Goal: Task Accomplishment & Management: Use online tool/utility

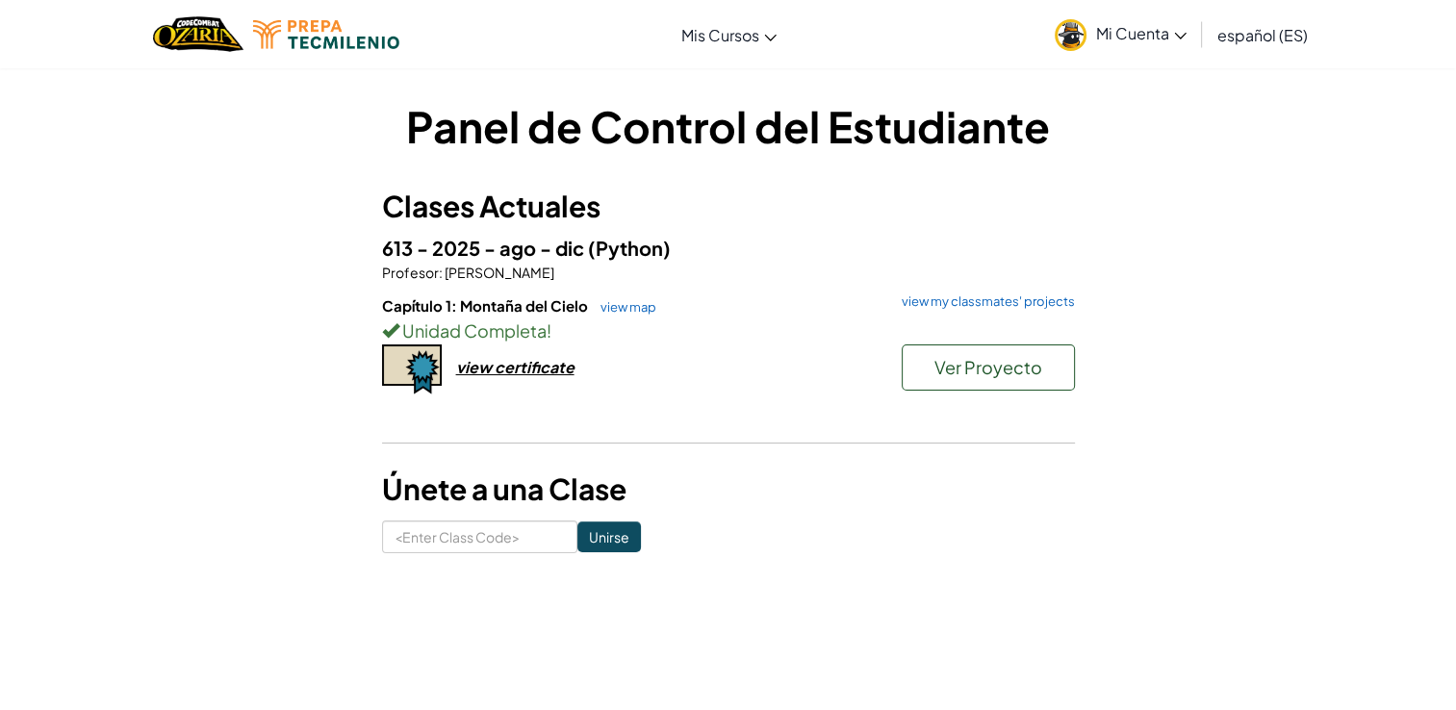
scroll to position [72, 0]
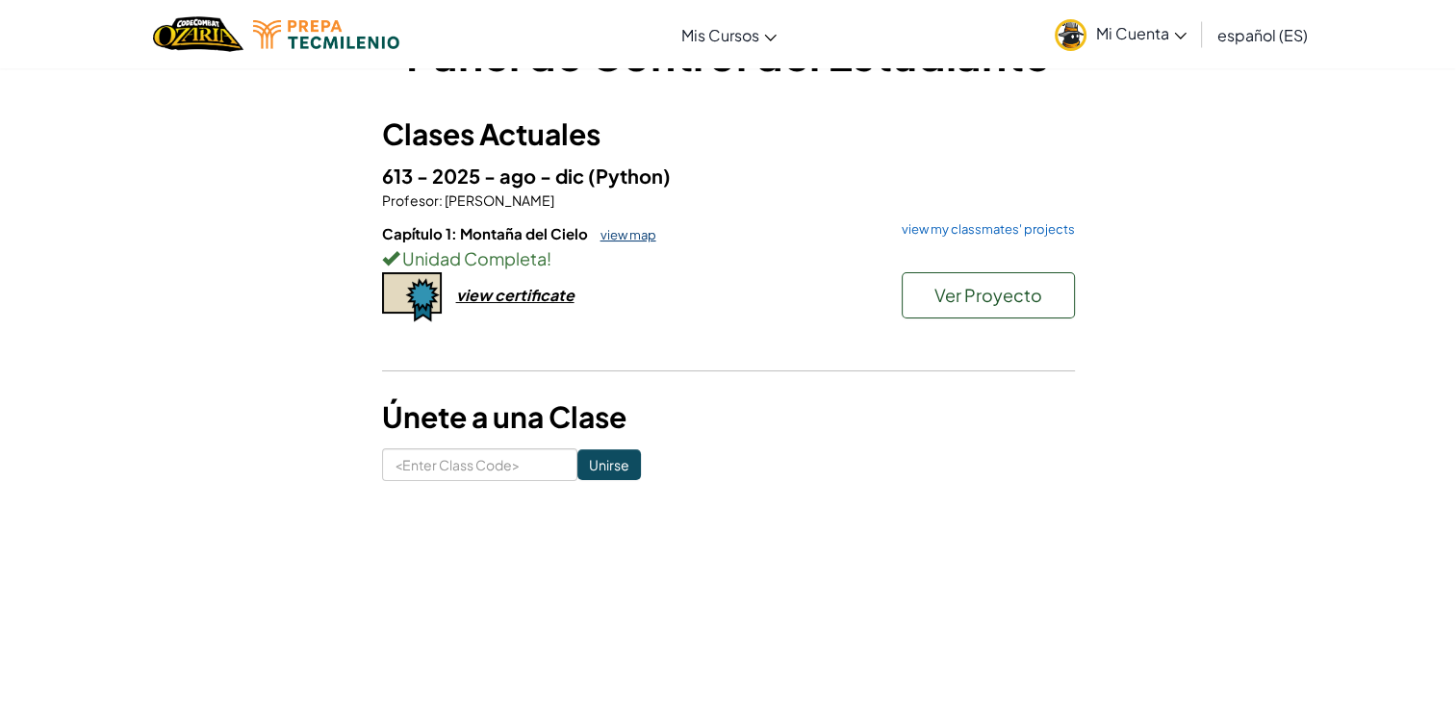
click at [627, 227] on link "view map" at bounding box center [623, 234] width 65 height 15
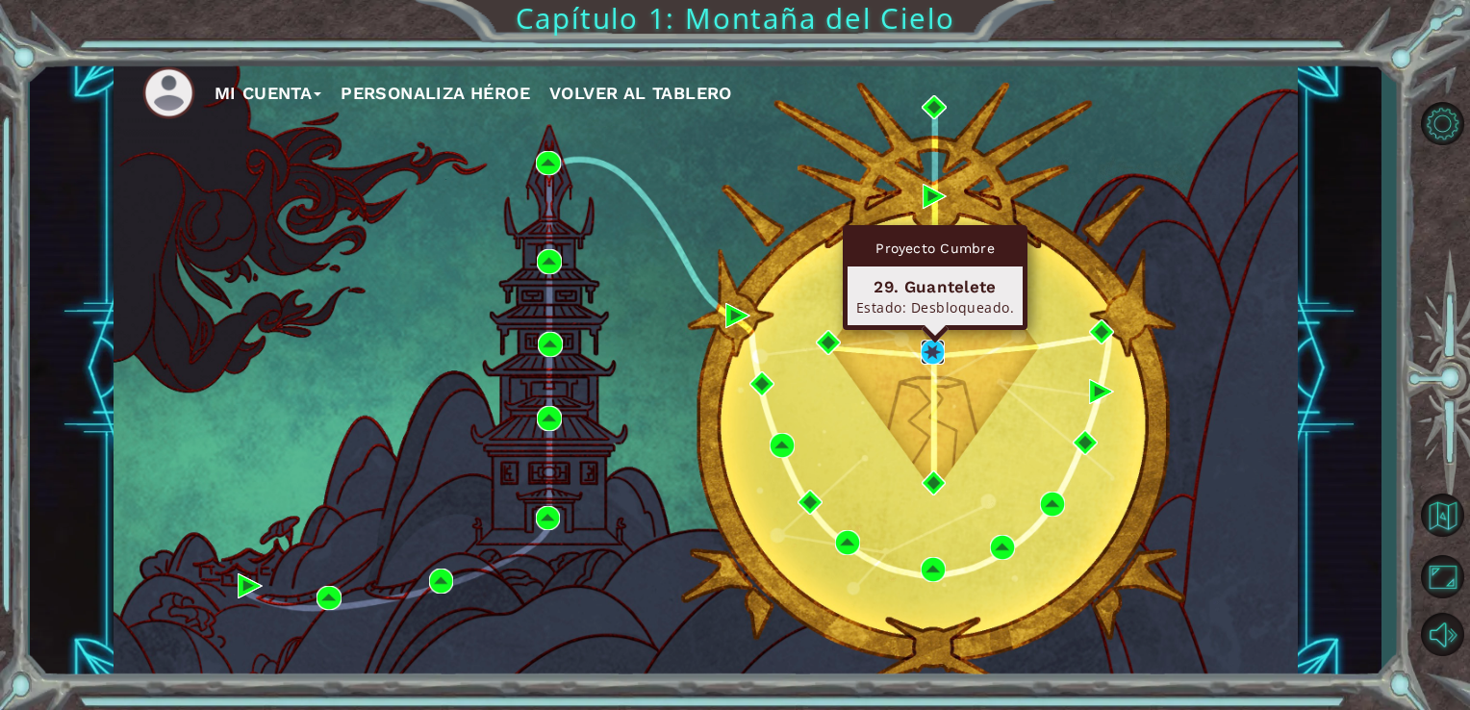
click at [937, 353] on img at bounding box center [933, 352] width 25 height 25
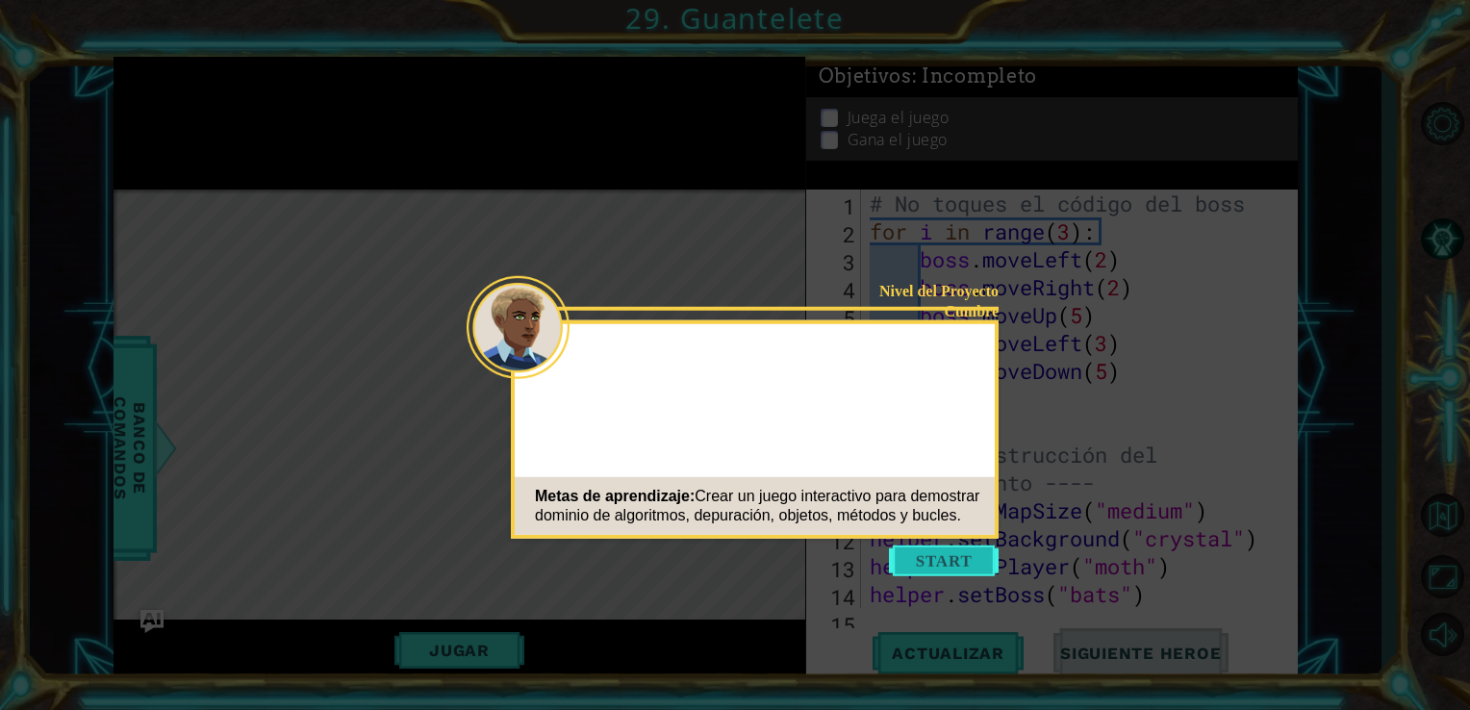
click at [926, 553] on button "Start" at bounding box center [944, 561] width 110 height 31
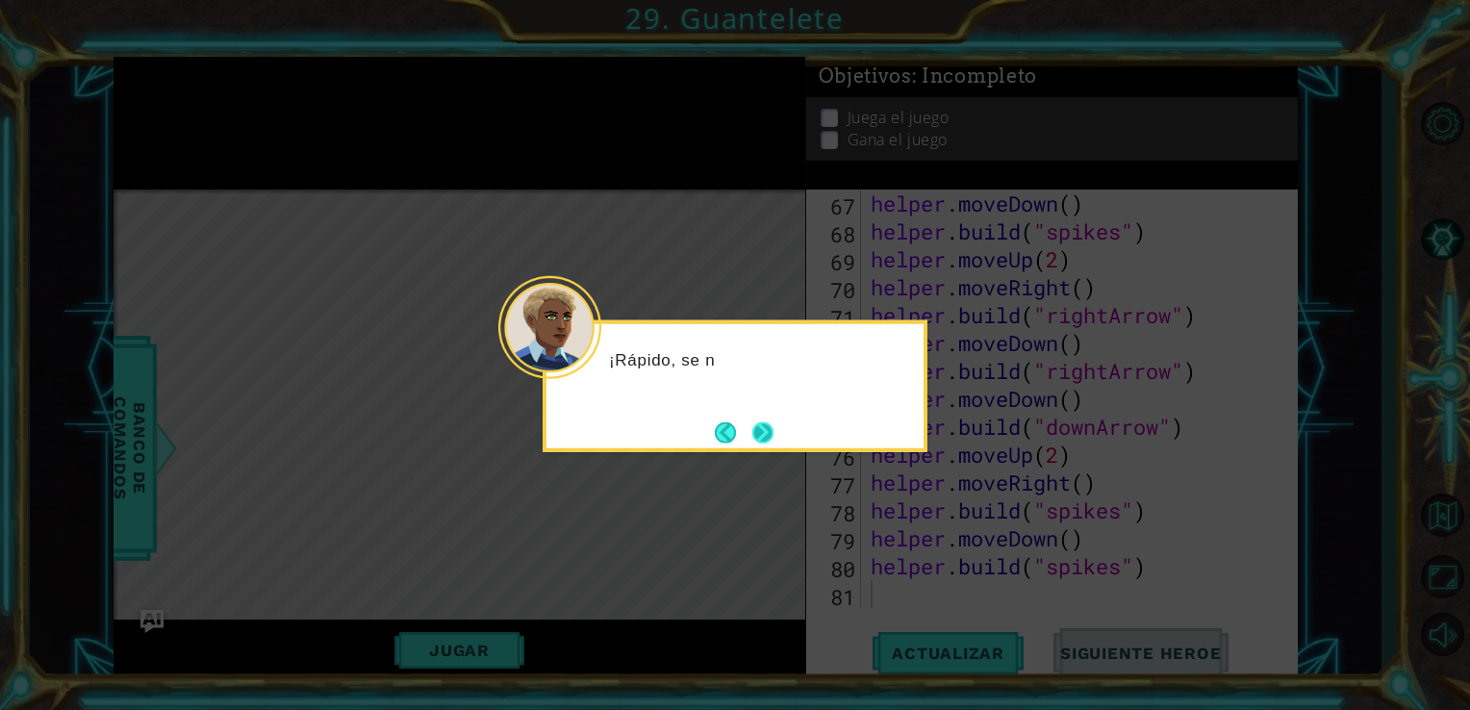
scroll to position [1870, 0]
click at [768, 431] on button "Next" at bounding box center [762, 431] width 21 height 21
click at [759, 435] on button "Next" at bounding box center [762, 431] width 21 height 21
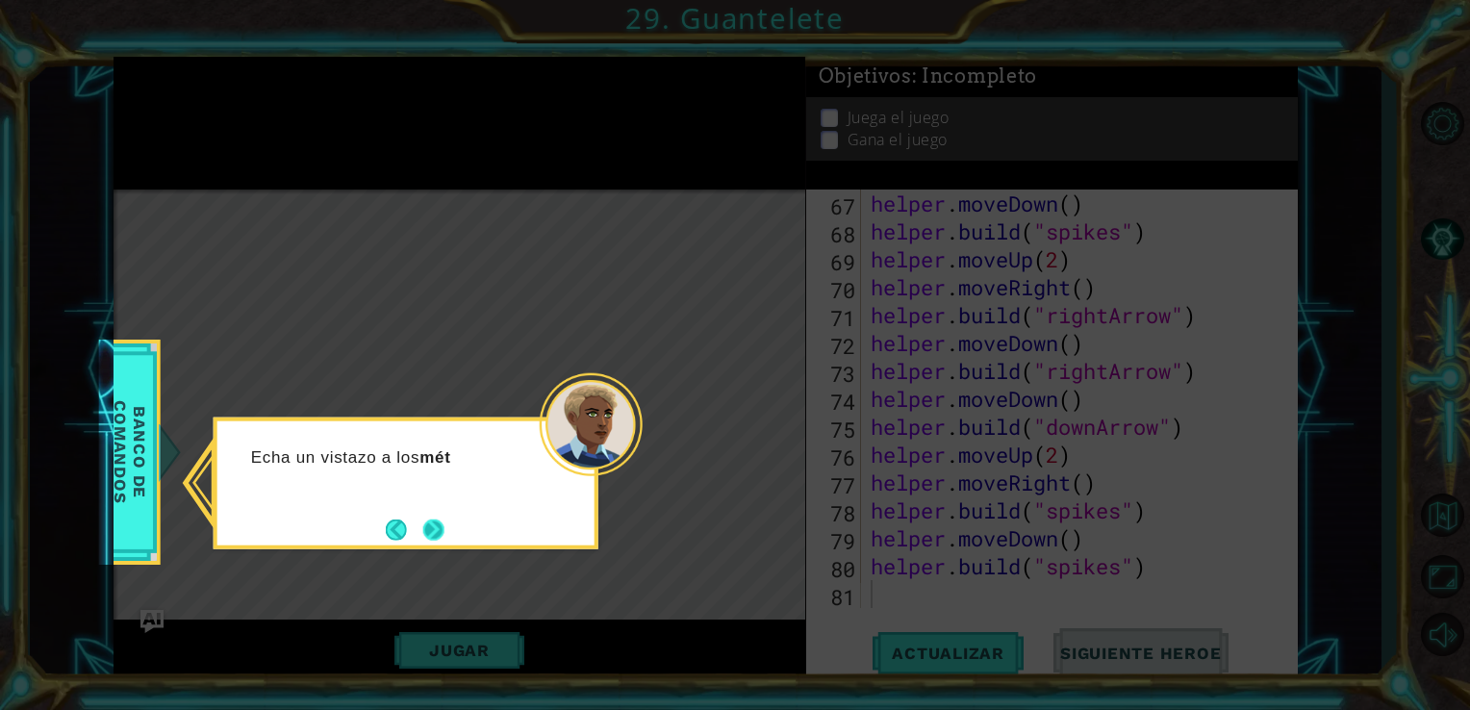
click at [424, 519] on button "Next" at bounding box center [433, 529] width 21 height 21
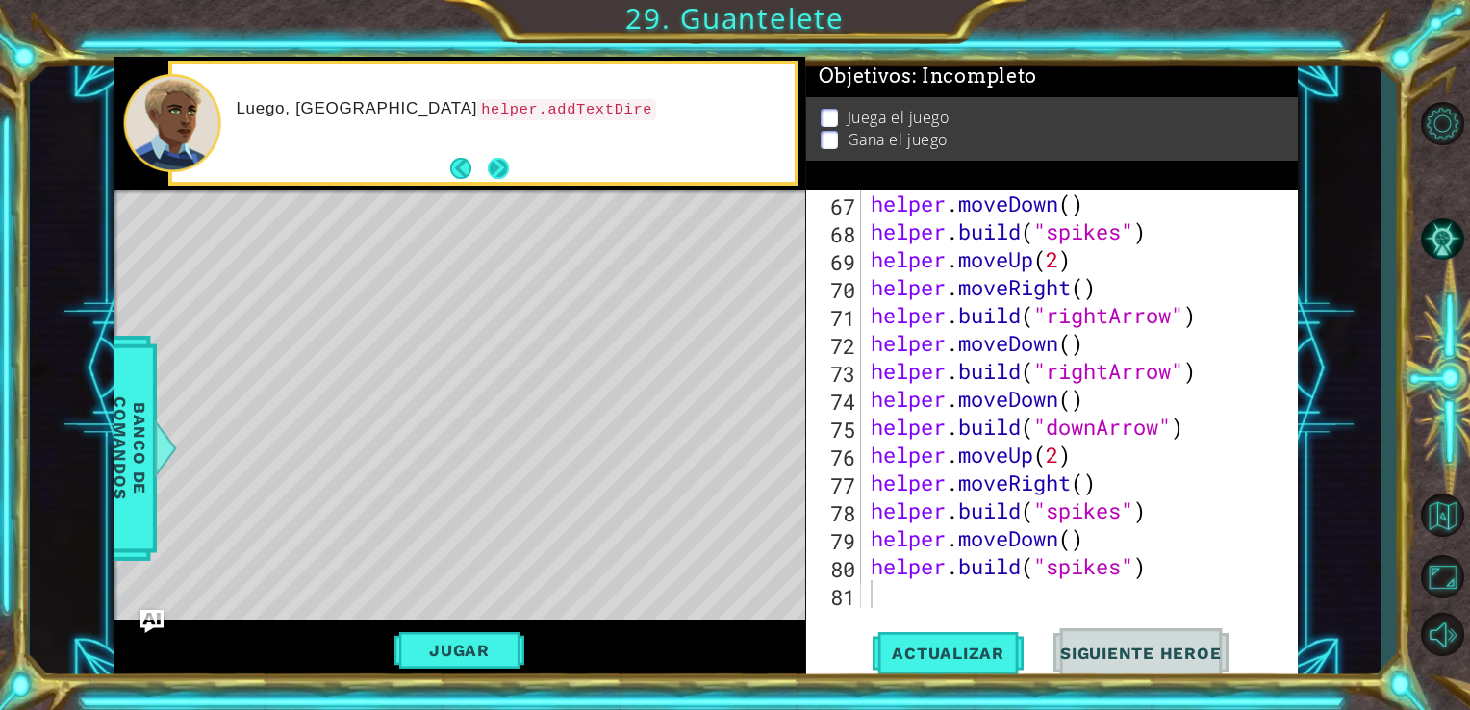
click at [488, 160] on button "Next" at bounding box center [497, 168] width 21 height 21
click at [928, 658] on span "Actualizar" at bounding box center [948, 653] width 151 height 19
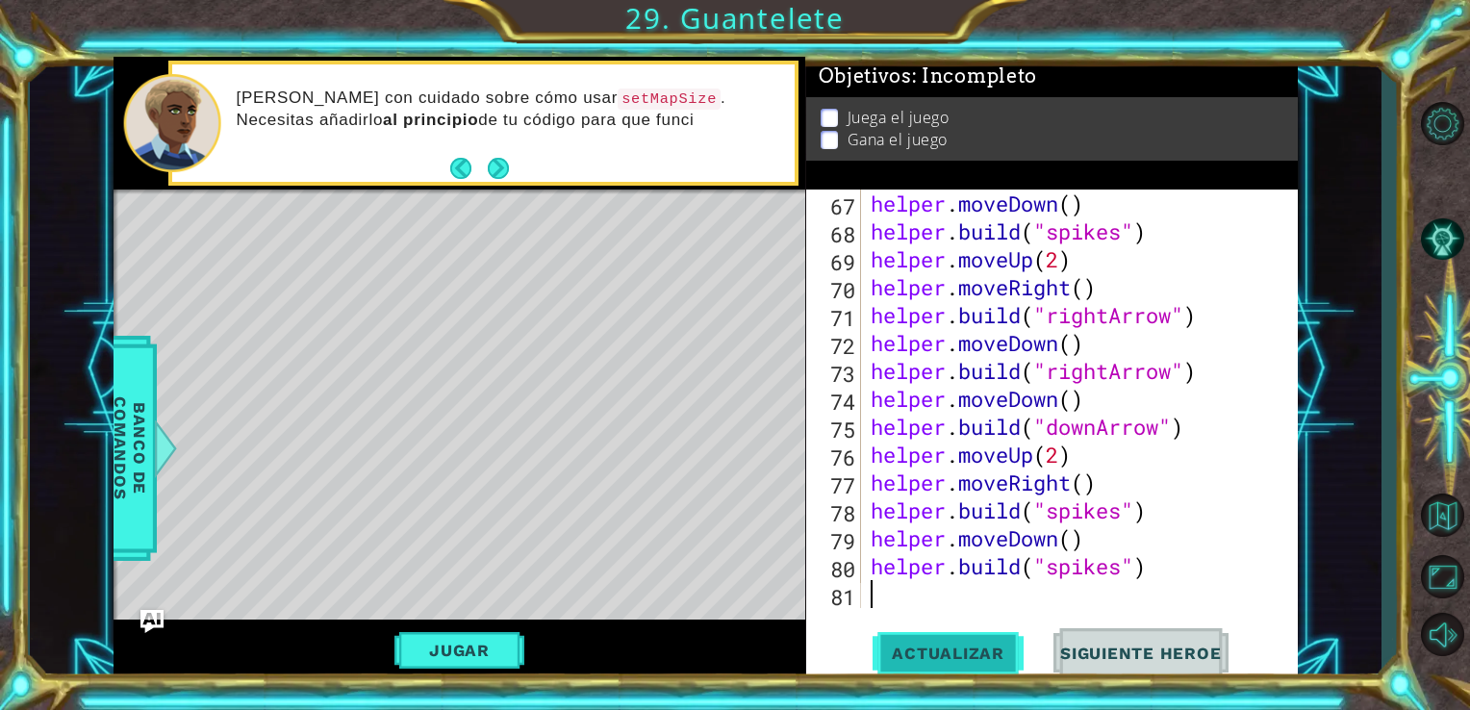
click at [898, 655] on span "Actualizar" at bounding box center [948, 653] width 151 height 19
click at [463, 645] on button "Jugar" at bounding box center [459, 650] width 130 height 37
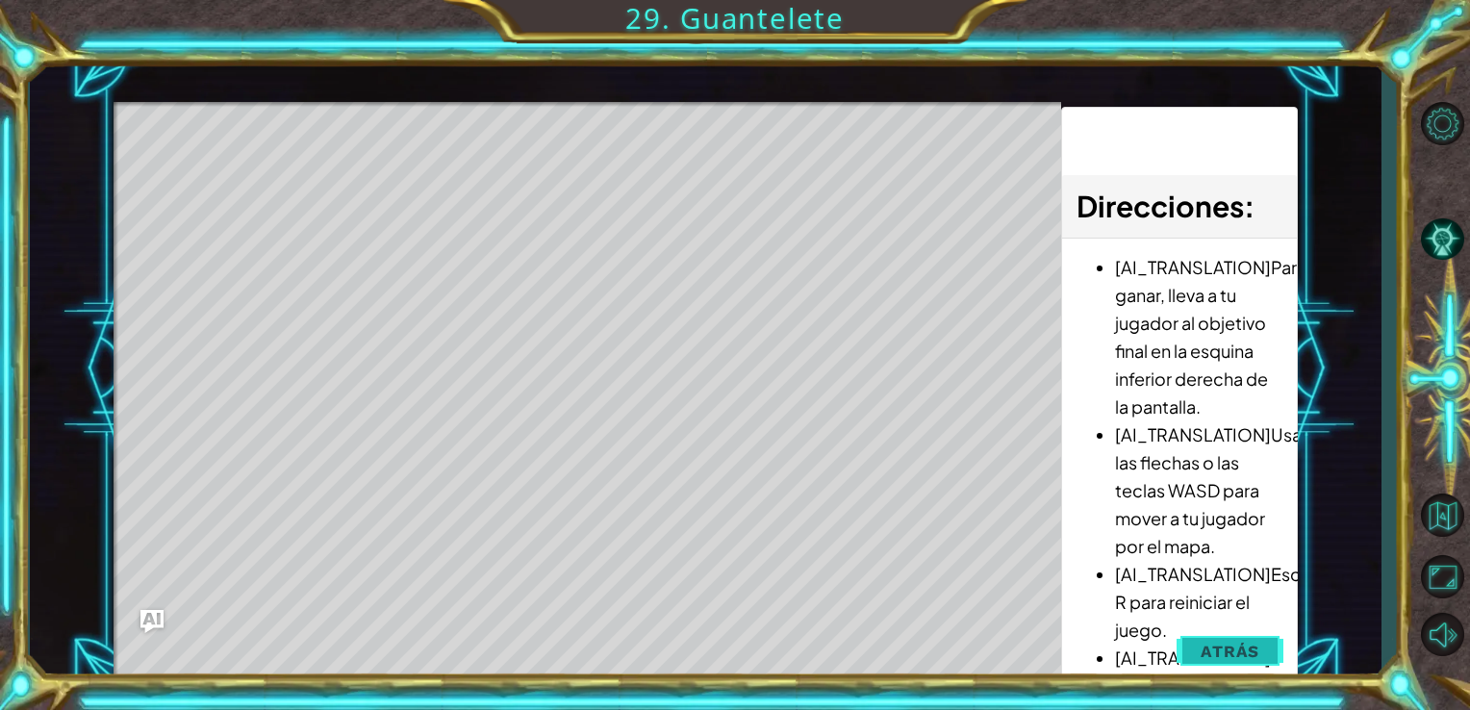
click at [1206, 666] on button "Atrás" at bounding box center [1230, 651] width 107 height 38
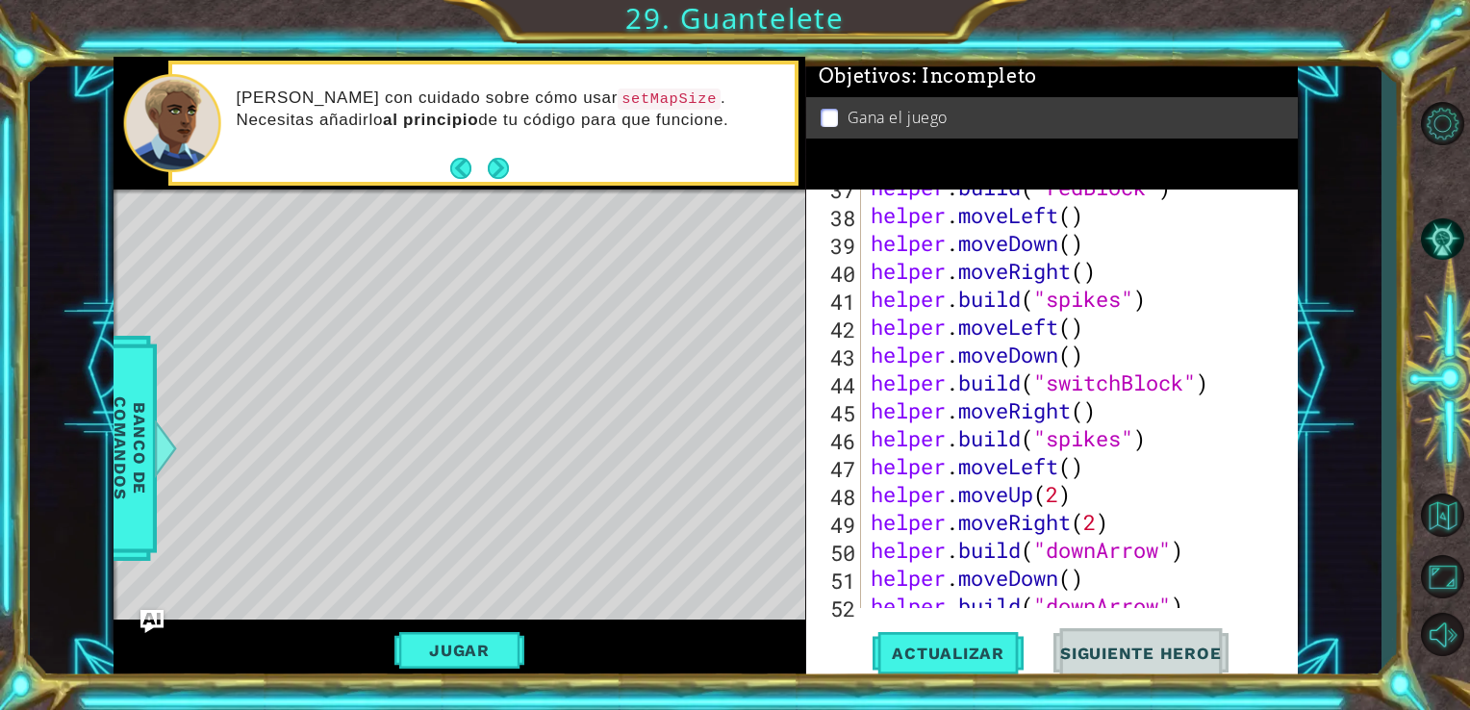
scroll to position [1056, 0]
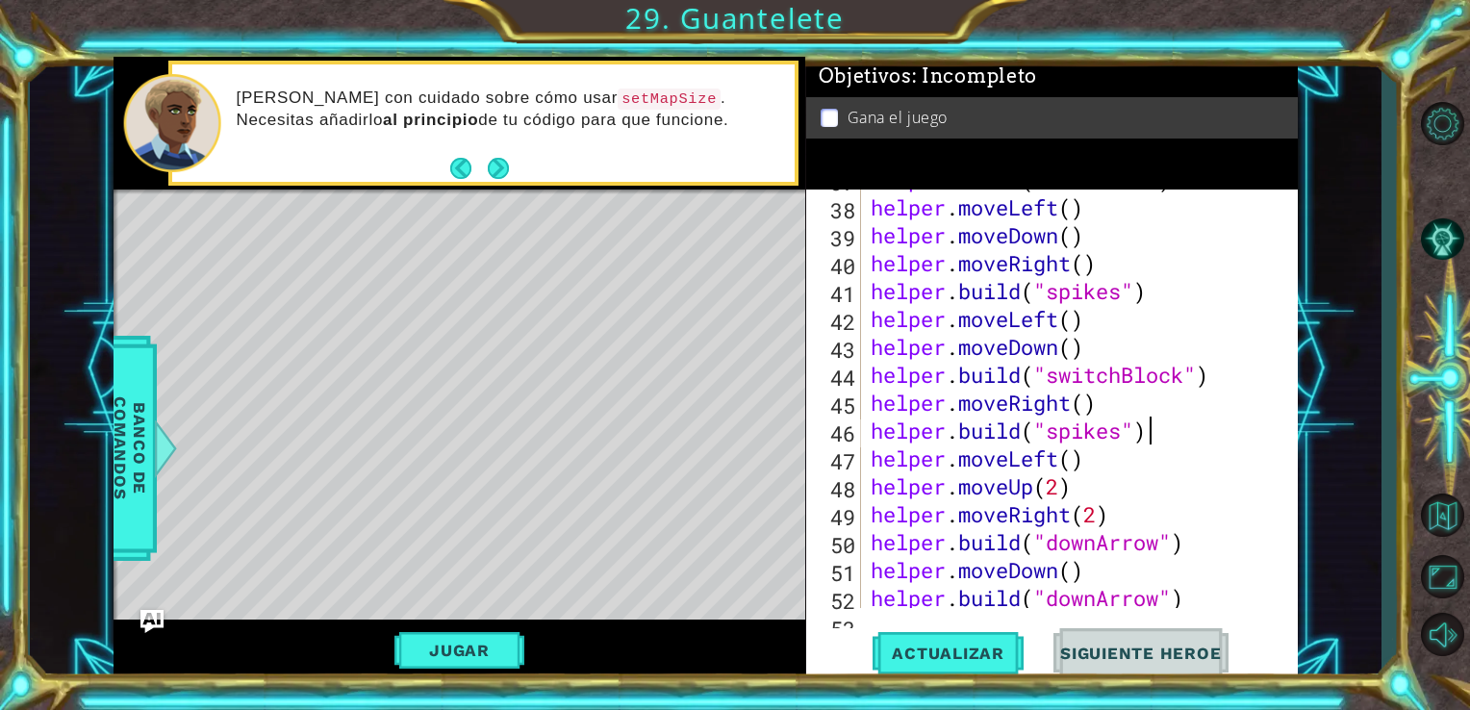
click at [1177, 433] on div "helper . build ( "redBlock" ) helper . moveLeft ( ) helper . moveDown ( ) helpe…" at bounding box center [1078, 402] width 422 height 474
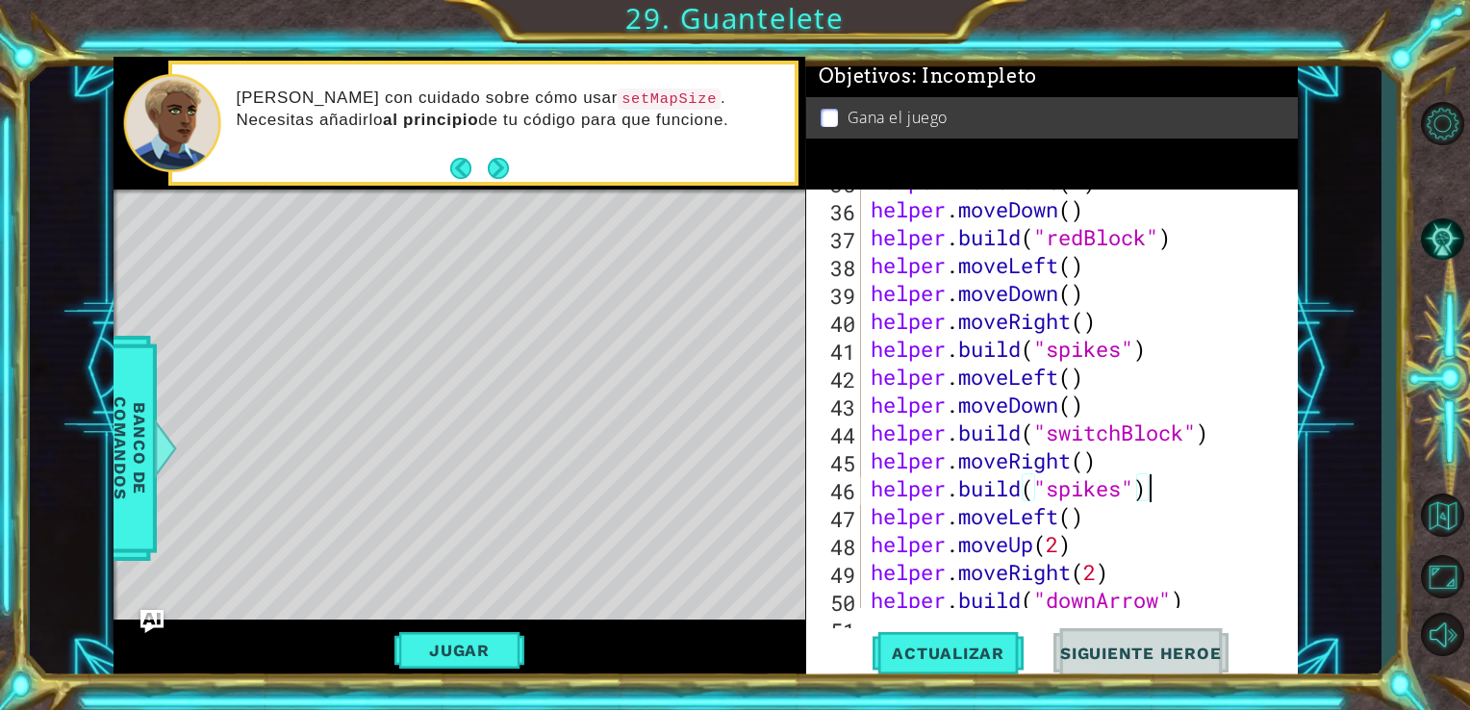
scroll to position [998, 0]
click at [1228, 429] on div "helper . moveLeft ( 4 ) helper . moveDown ( ) helper . build ( "redBlock" ) hel…" at bounding box center [1078, 404] width 422 height 474
type textarea "[DOMAIN_NAME]("switchBlock")"
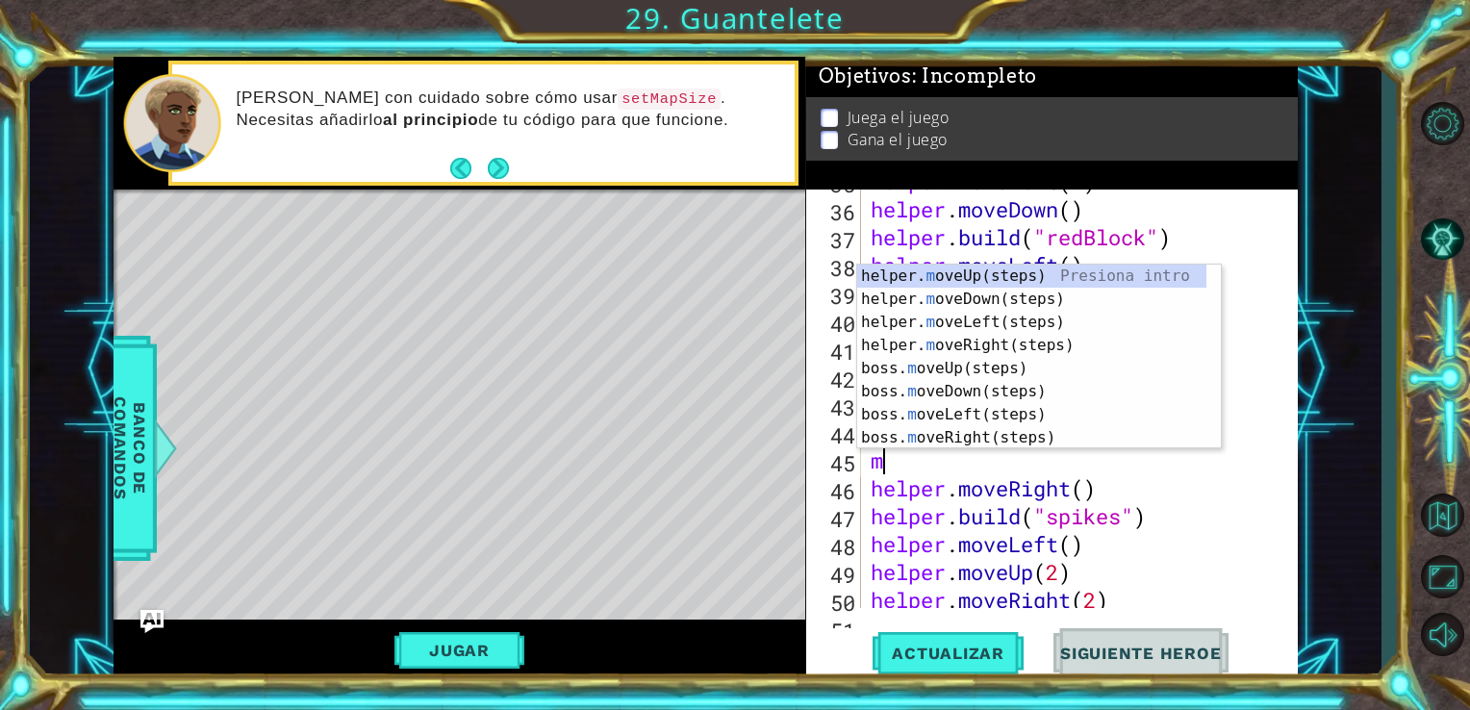
type textarea "mo"
click at [1045, 360] on div "helper. mo veUp(steps) Presiona intro helper. mo veDown(steps) Presiona intro h…" at bounding box center [1039, 380] width 364 height 231
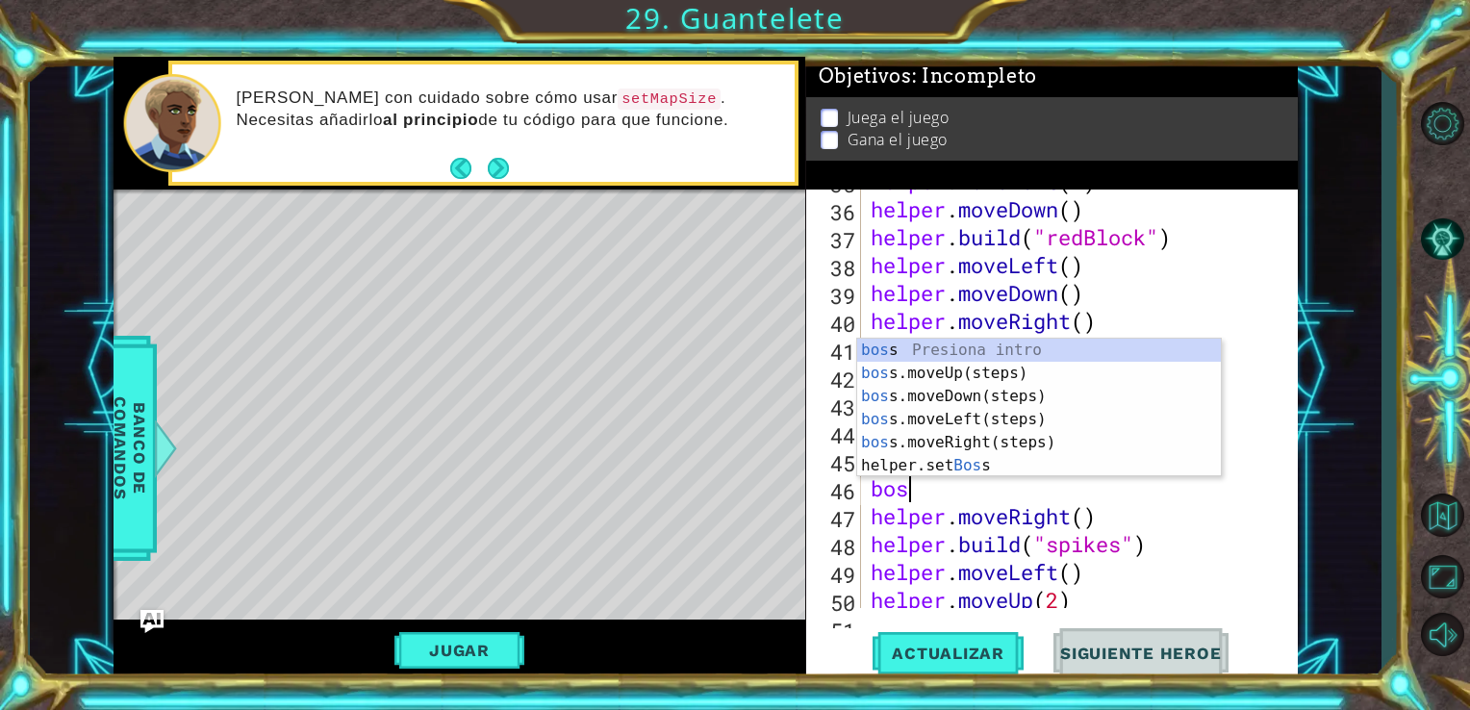
scroll to position [0, 0]
type textarea "b"
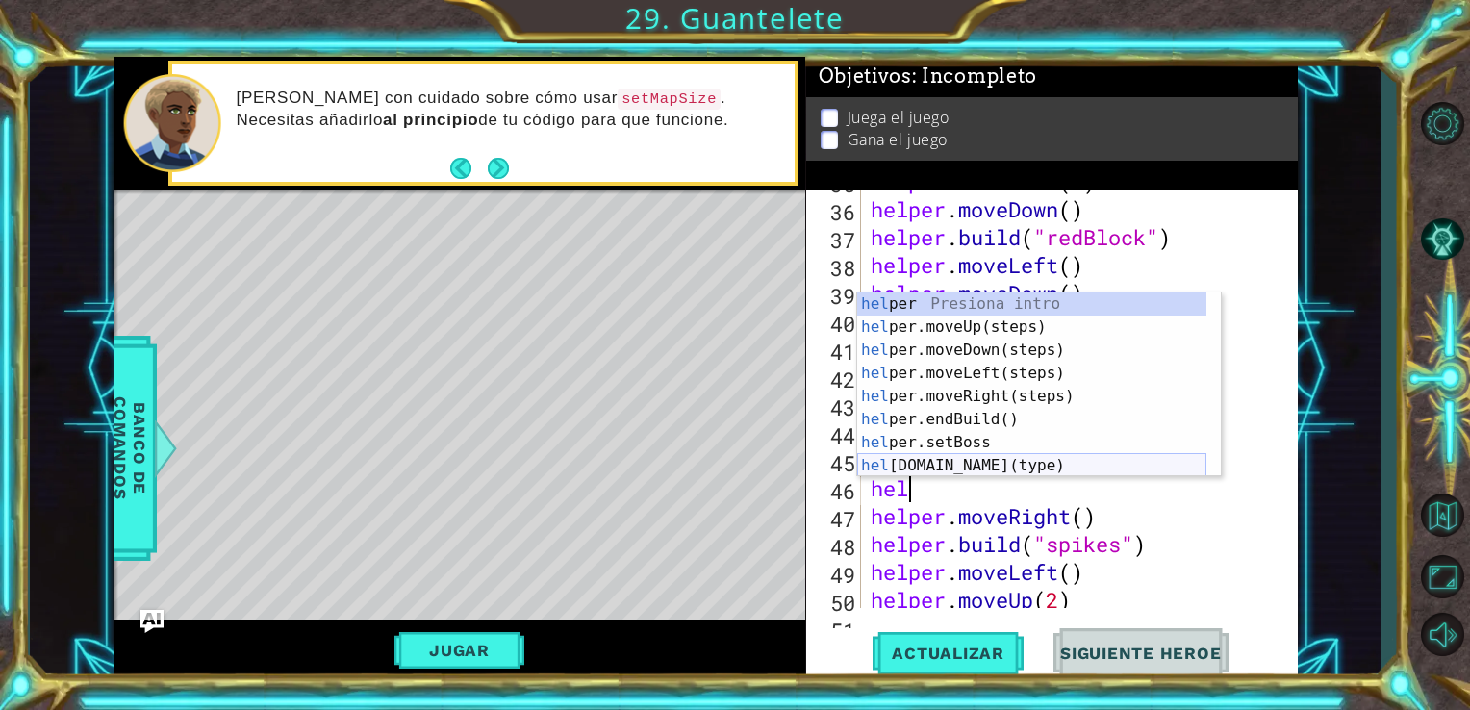
click at [1006, 458] on div "hel per Presiona intro hel per.moveUp(steps) Presiona intro hel per.moveDown(st…" at bounding box center [1031, 408] width 349 height 231
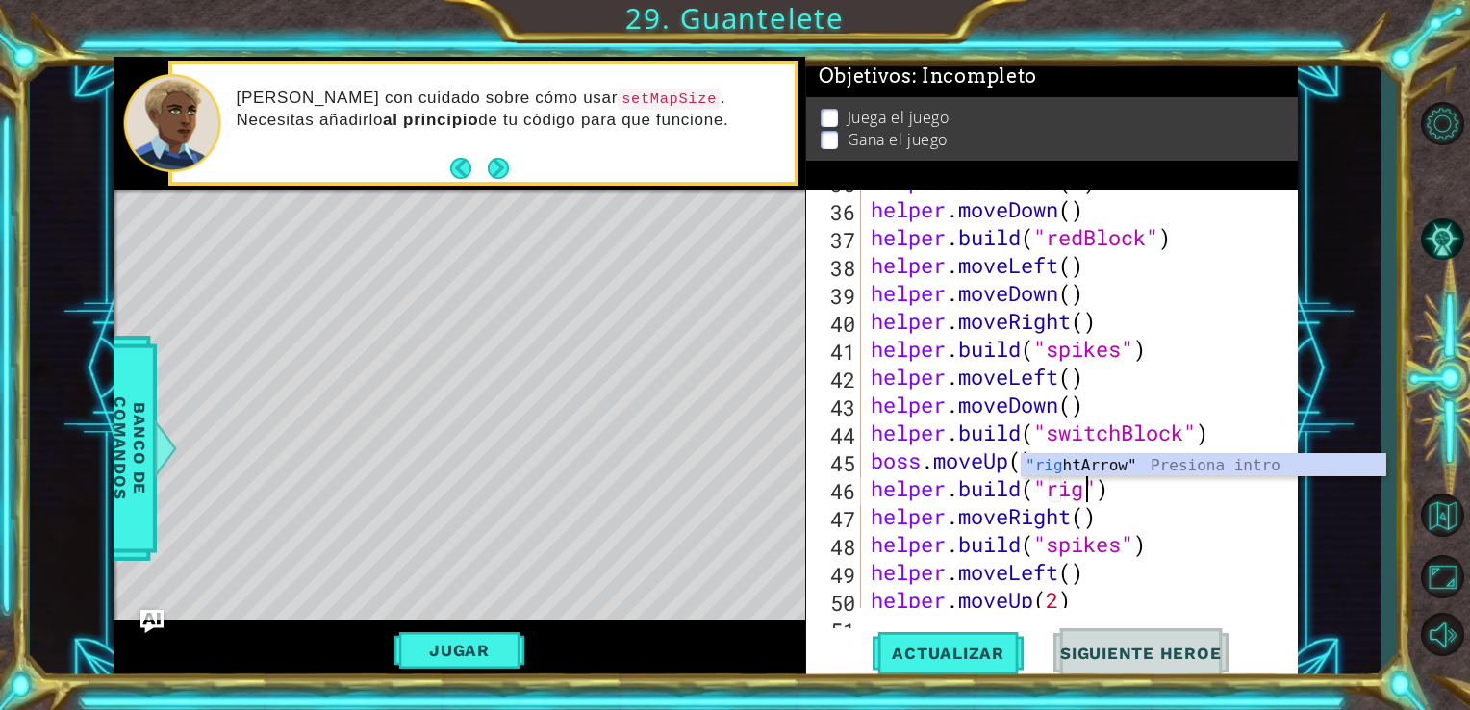
scroll to position [0, 10]
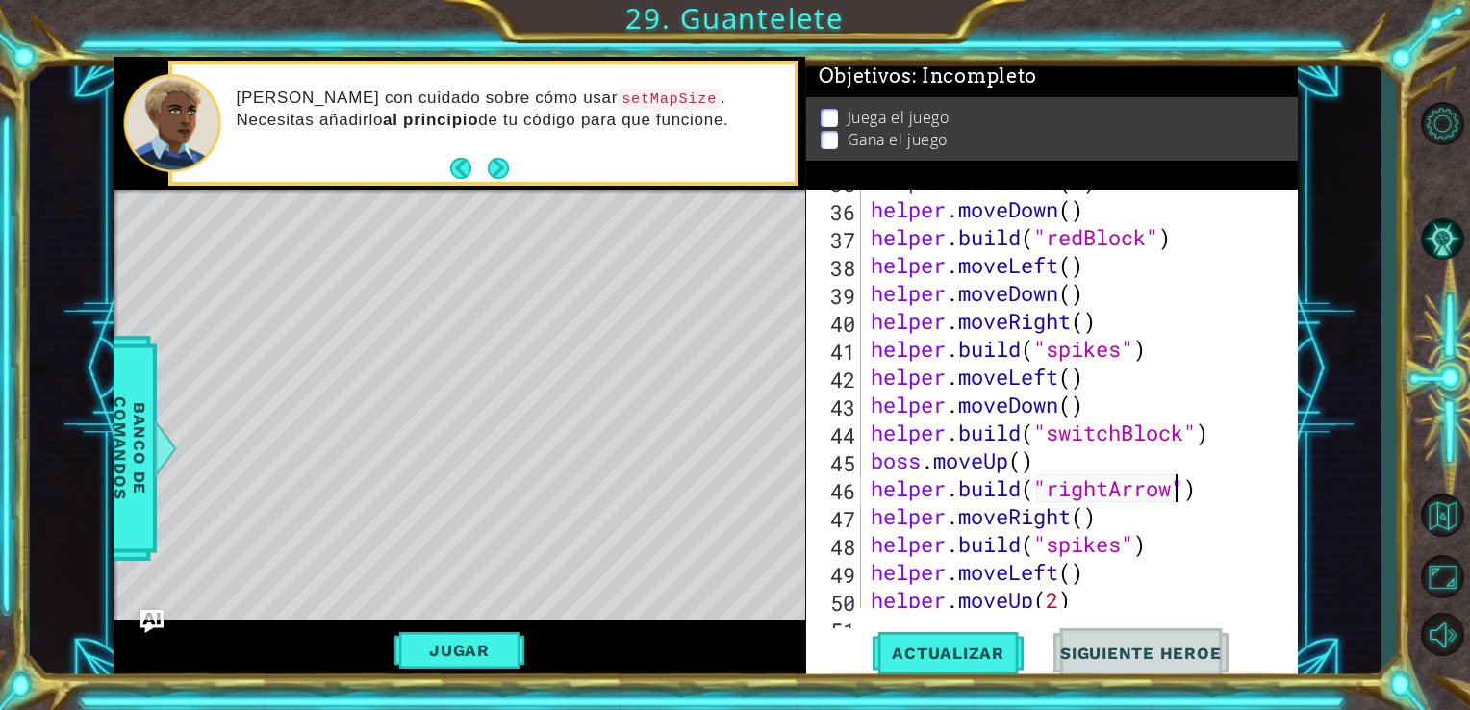
click at [1235, 497] on div "helper . moveLeft ( 4 ) helper . moveDown ( ) helper . build ( "redBlock" ) hel…" at bounding box center [1078, 404] width 422 height 474
type textarea "[DOMAIN_NAME]("rightArrow")"
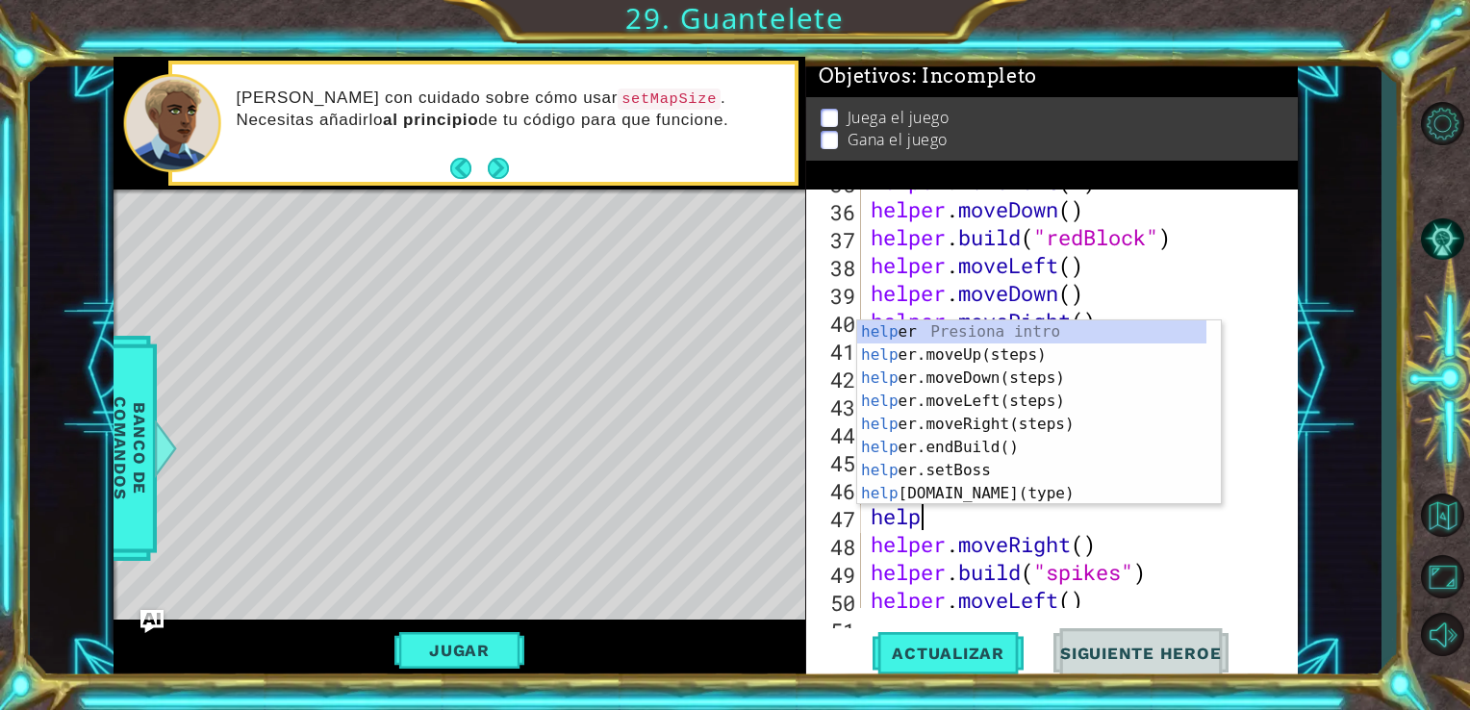
type textarea "helper"
click at [1120, 378] on div "helper Presiona intro helper .moveUp(steps) Presiona intro helper .moveDown(ste…" at bounding box center [1031, 435] width 349 height 231
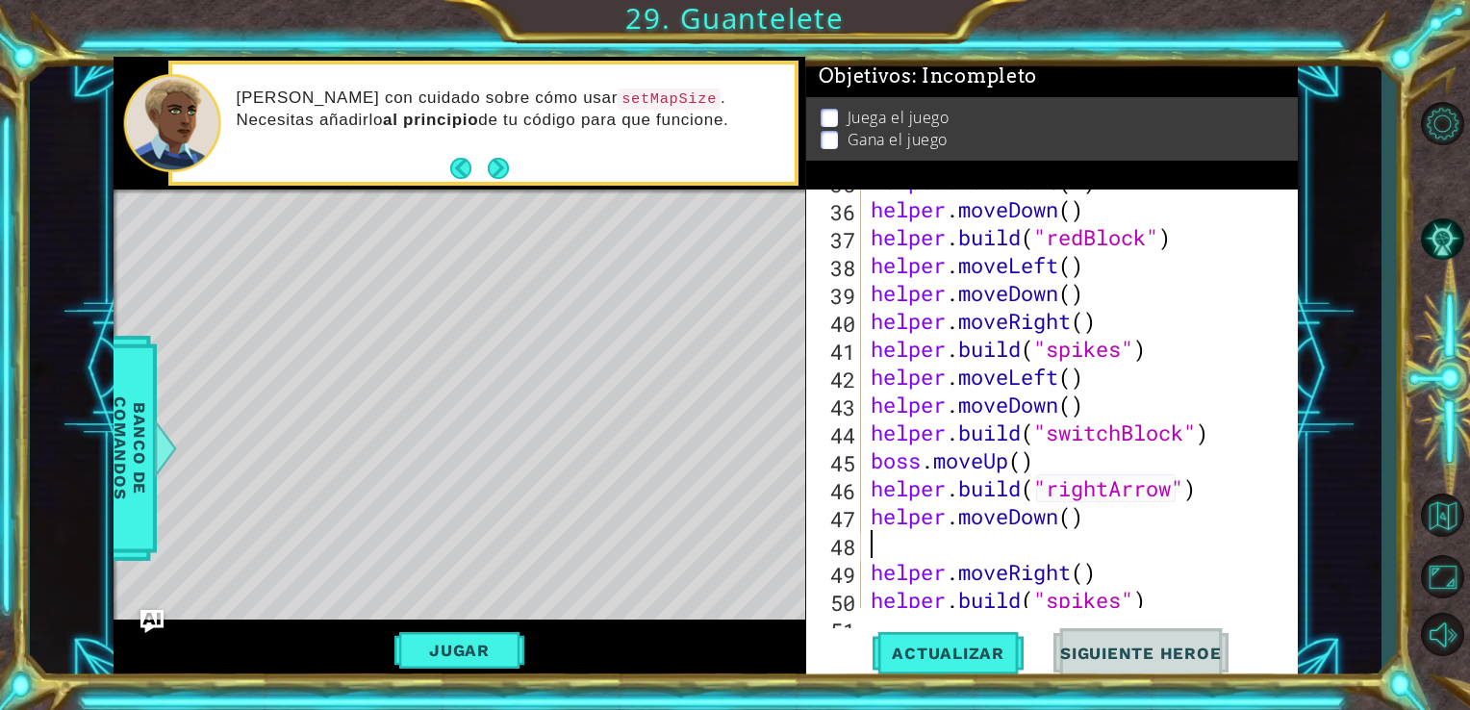
scroll to position [0, 0]
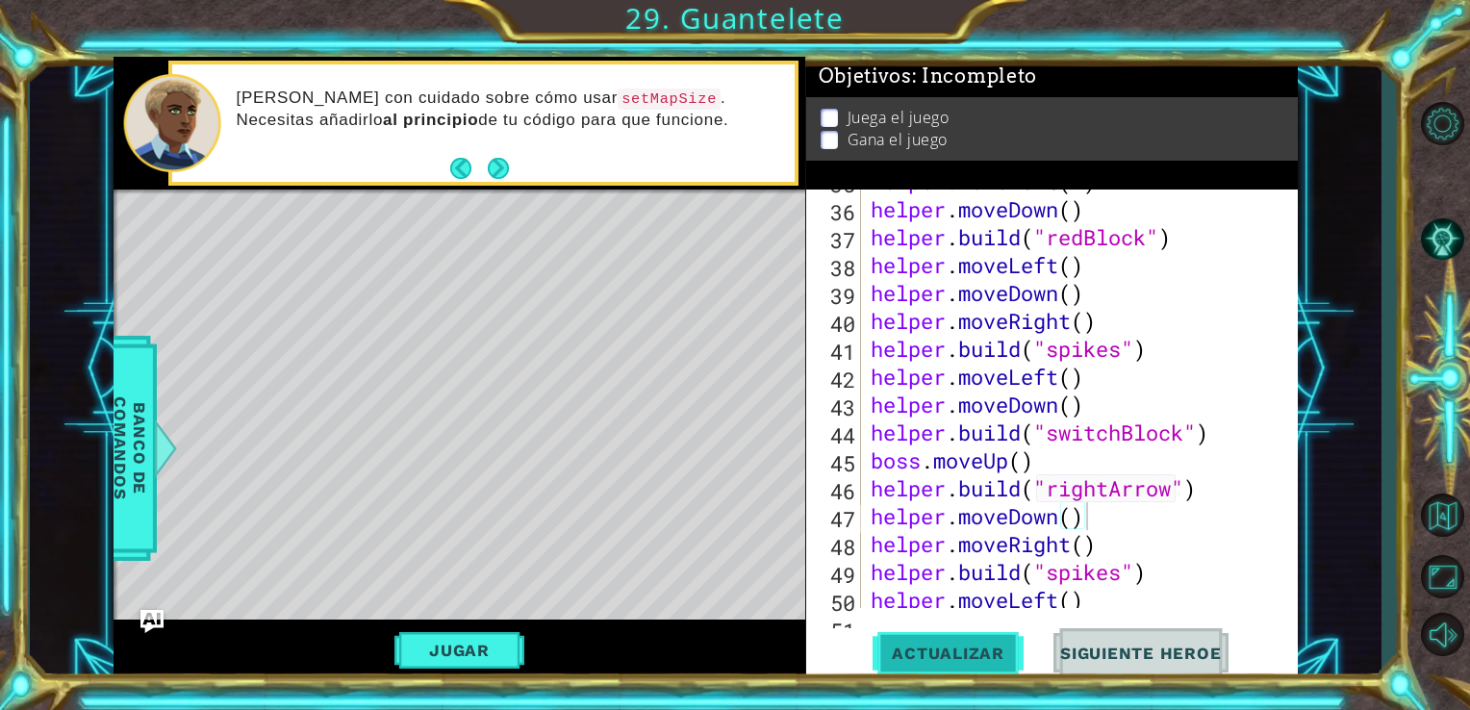
click at [974, 652] on span "Actualizar" at bounding box center [948, 653] width 151 height 19
click at [1165, 452] on div "helper . moveLeft ( 4 ) helper . moveDown ( ) helper . build ( "redBlock" ) hel…" at bounding box center [1078, 404] width 422 height 474
click at [919, 468] on div "helper . moveLeft ( 4 ) helper . moveDown ( ) helper . build ( "redBlock" ) hel…" at bounding box center [1078, 404] width 422 height 474
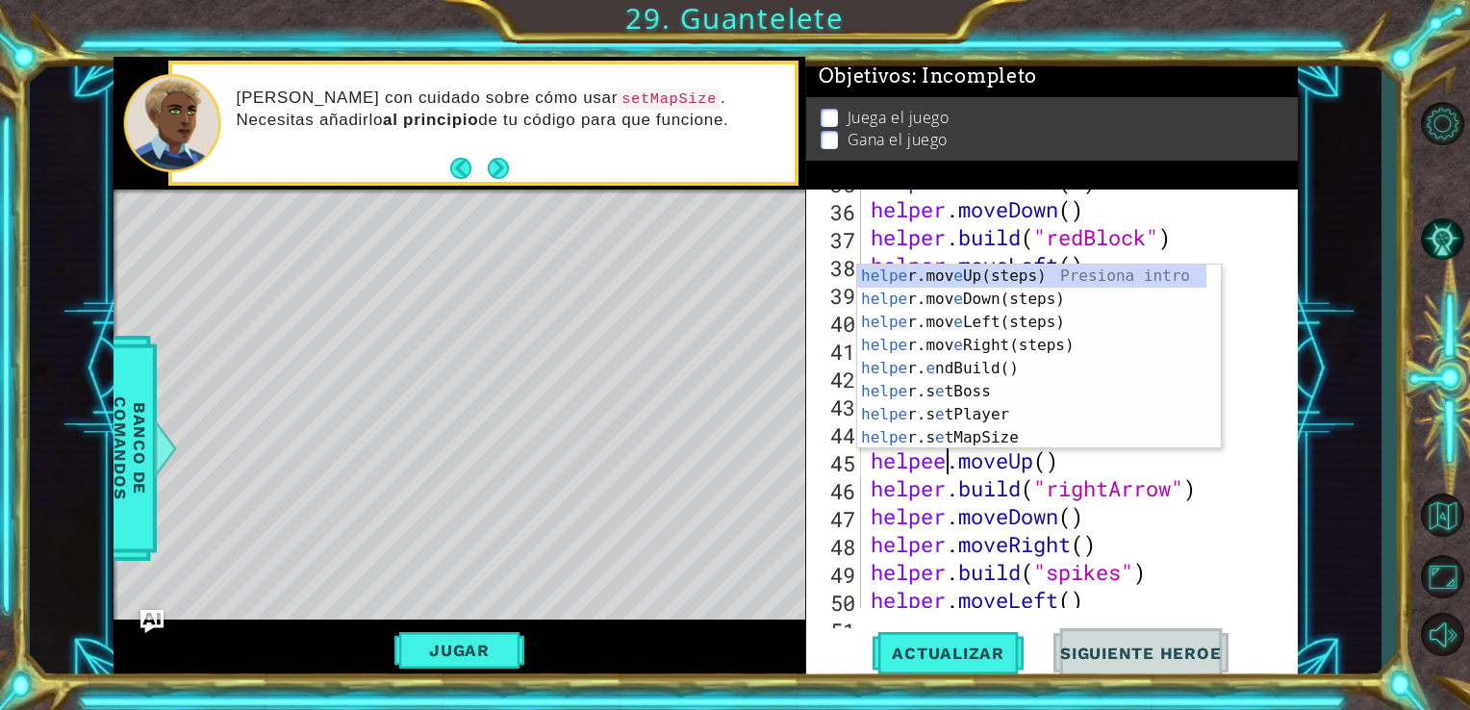
scroll to position [0, 3]
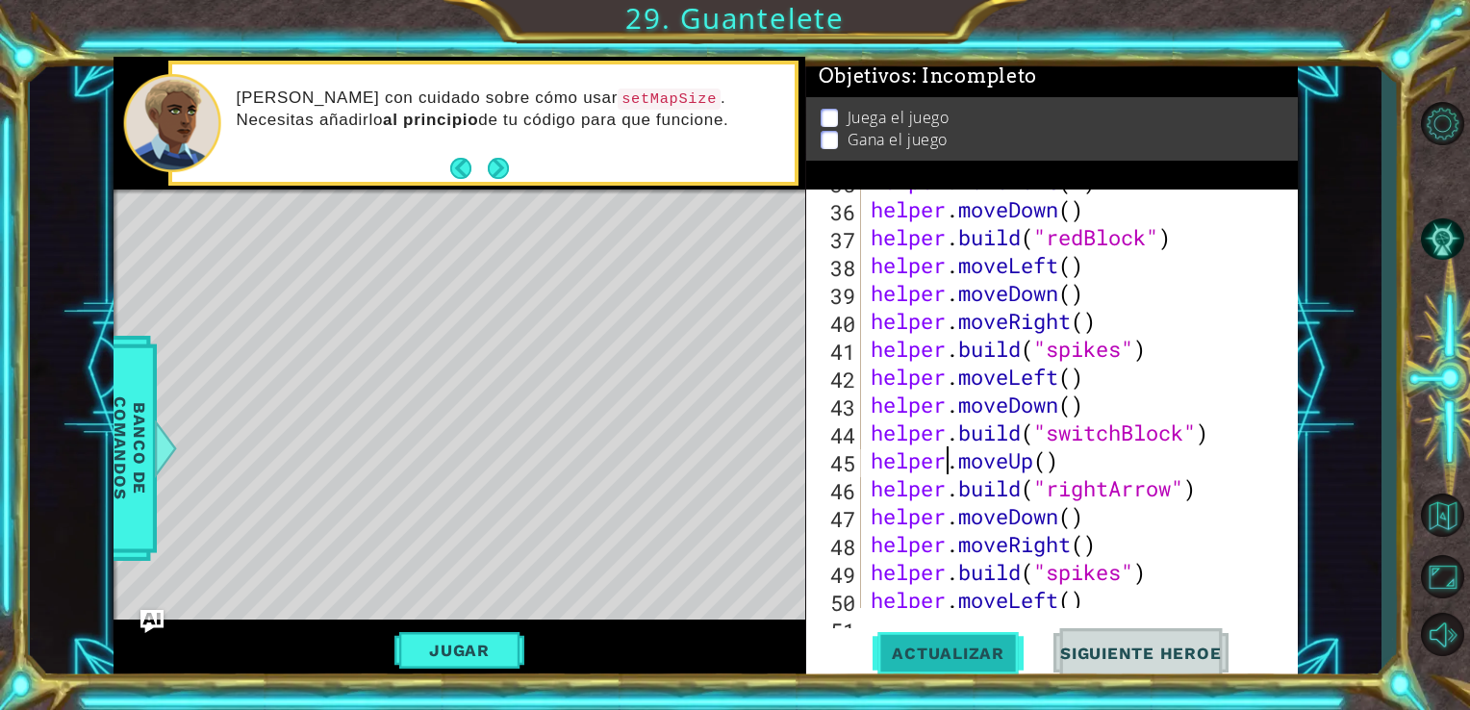
click at [945, 640] on button "Actualizar" at bounding box center [948, 652] width 151 height 49
click at [465, 648] on button "Jugar" at bounding box center [459, 650] width 130 height 37
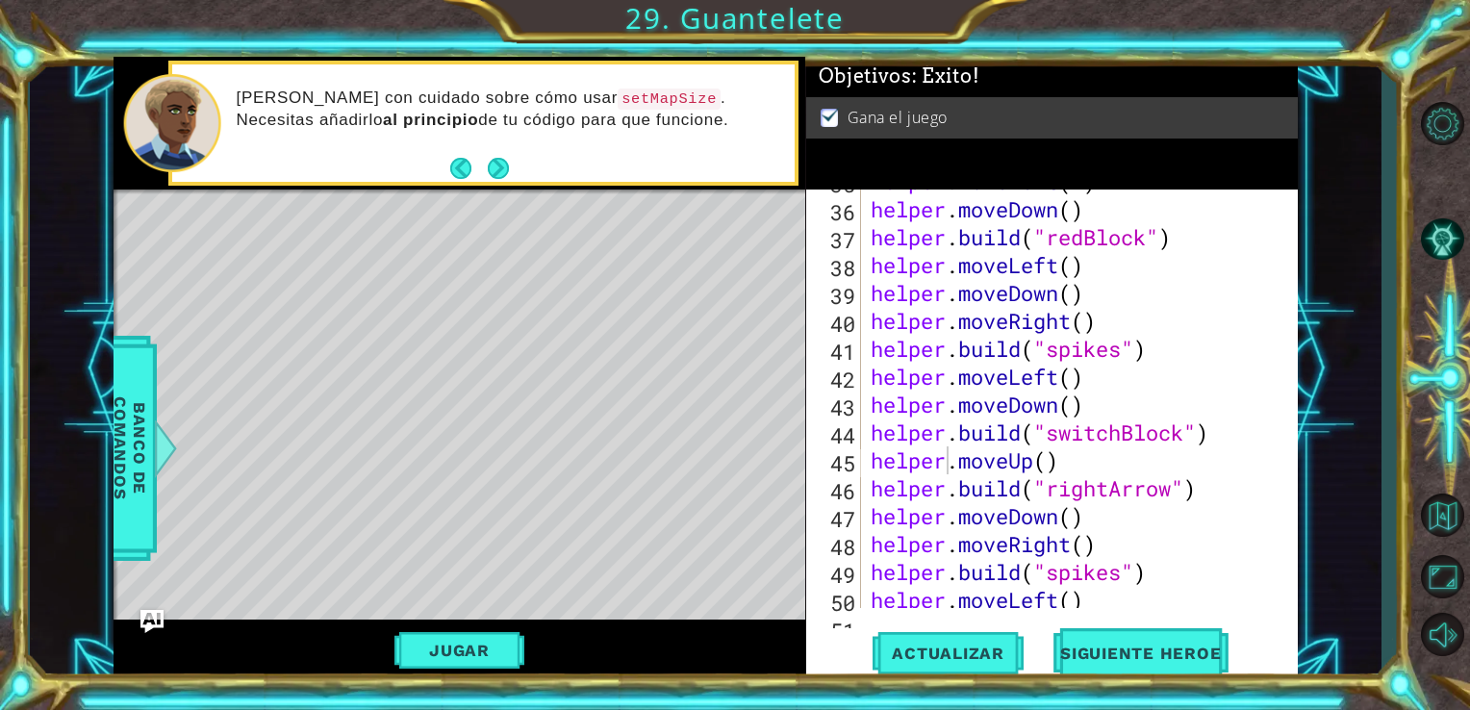
click at [911, 291] on div "helper . moveLeft ( 4 ) helper . moveDown ( ) helper . build ( "redBlock" ) hel…" at bounding box center [1078, 404] width 422 height 474
type textarea "helper.moveDown()"
